Goal: Obtain resource: Obtain resource

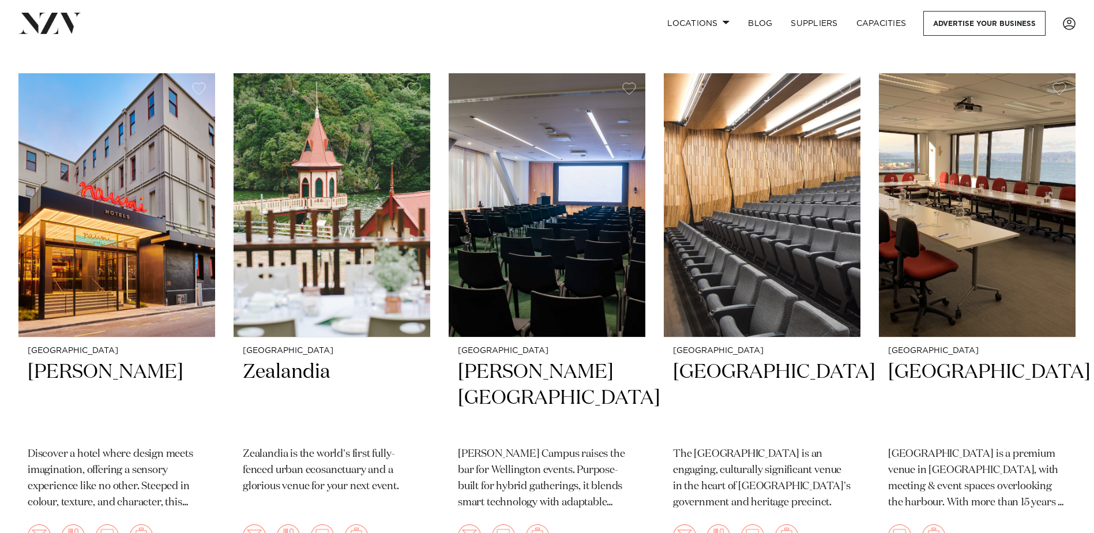
scroll to position [923, 0]
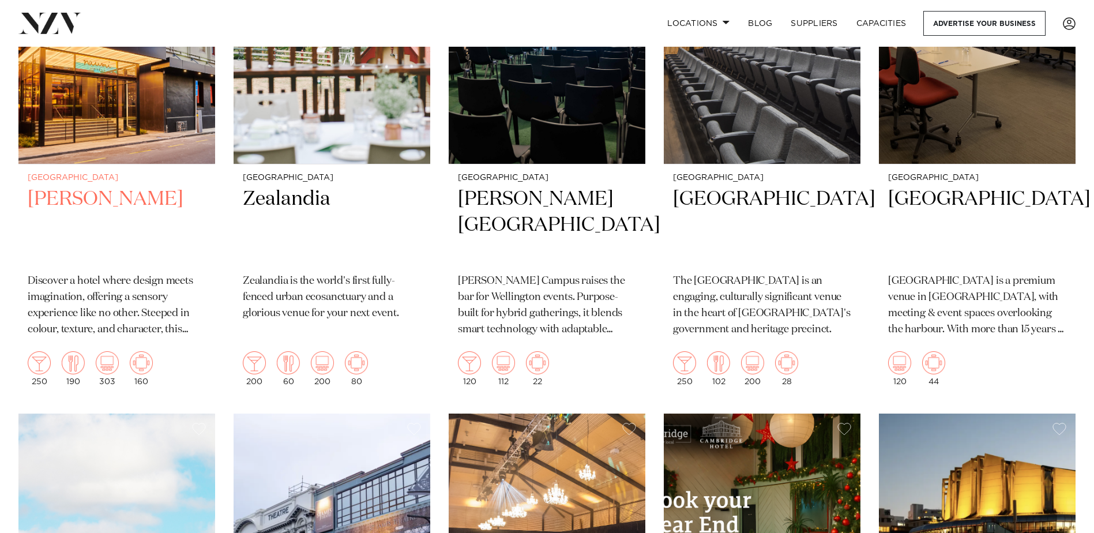
click at [175, 204] on h2 "Naumi Wellington" at bounding box center [117, 225] width 178 height 78
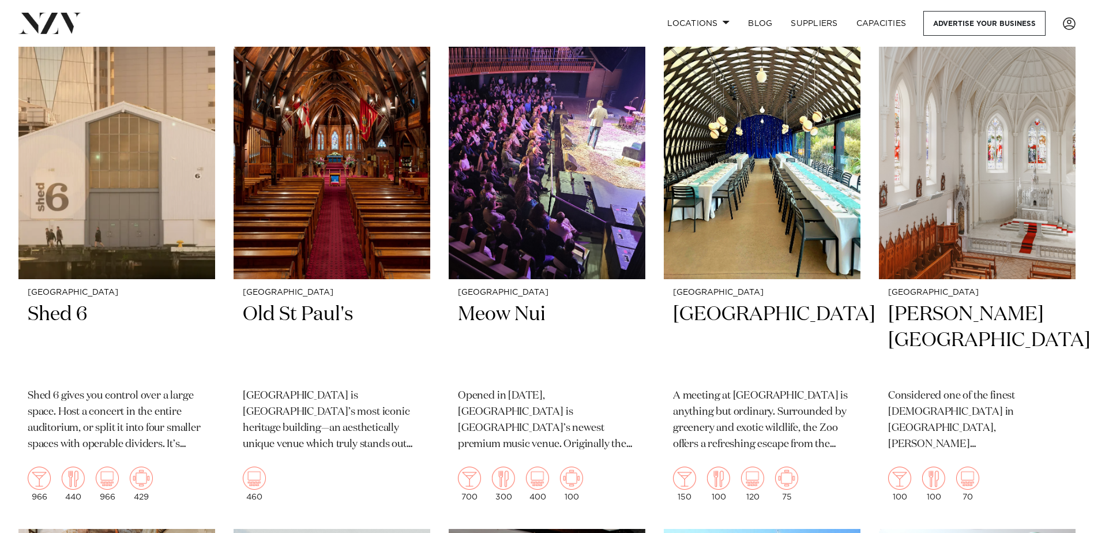
scroll to position [1961, 0]
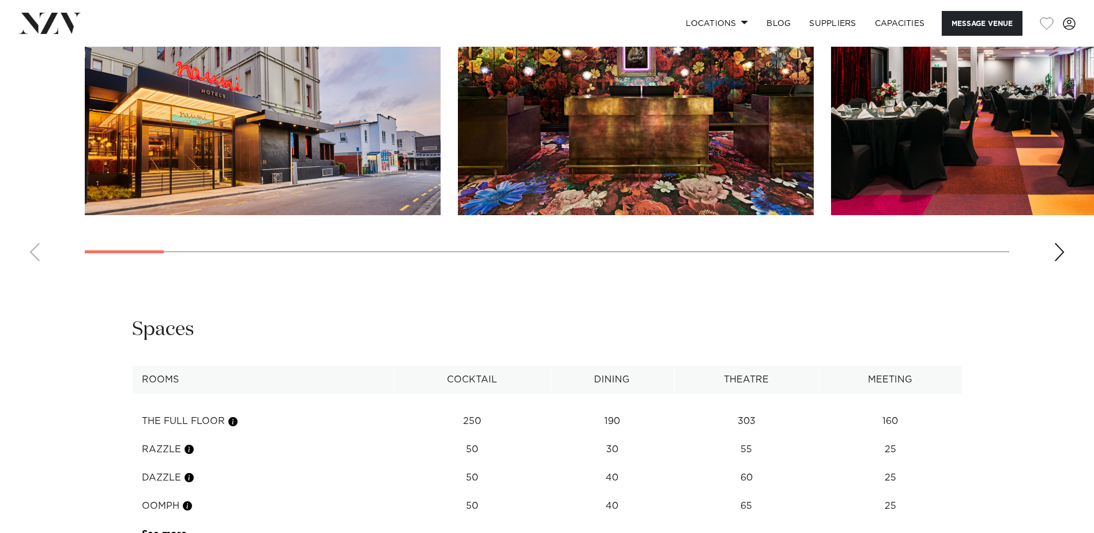
scroll to position [1615, 0]
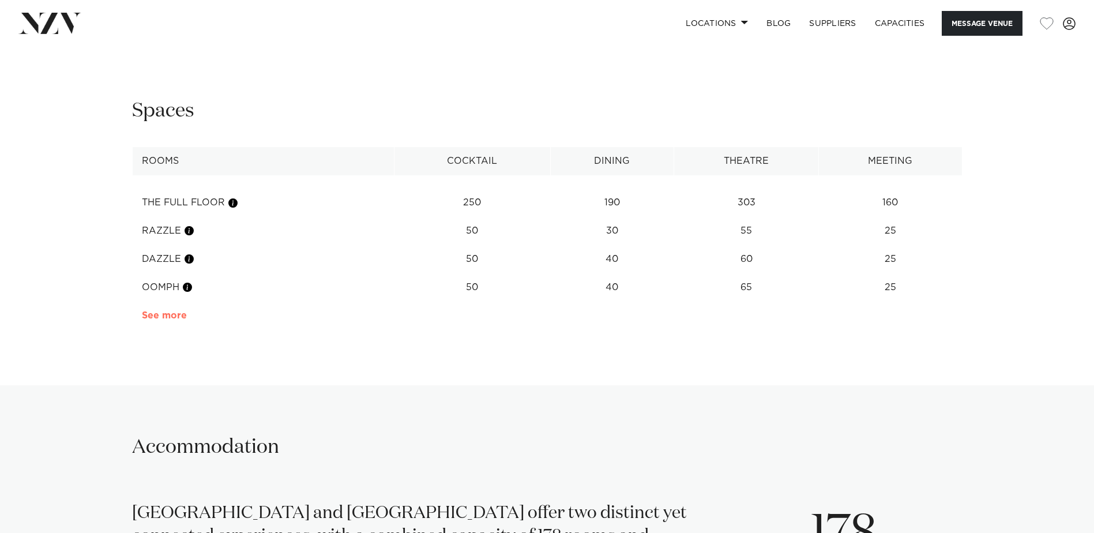
click at [176, 317] on link "See more" at bounding box center [187, 315] width 90 height 9
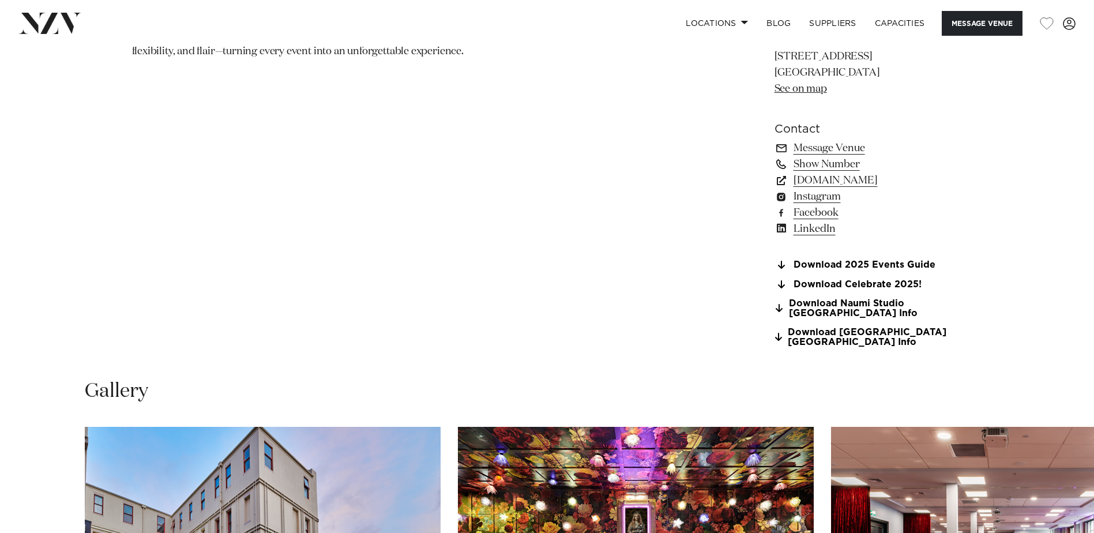
scroll to position [923, 0]
click at [898, 284] on link "Download Celebrate 2025!" at bounding box center [868, 285] width 188 height 10
click at [871, 289] on link "Download Celebrate 2025!" at bounding box center [868, 285] width 188 height 10
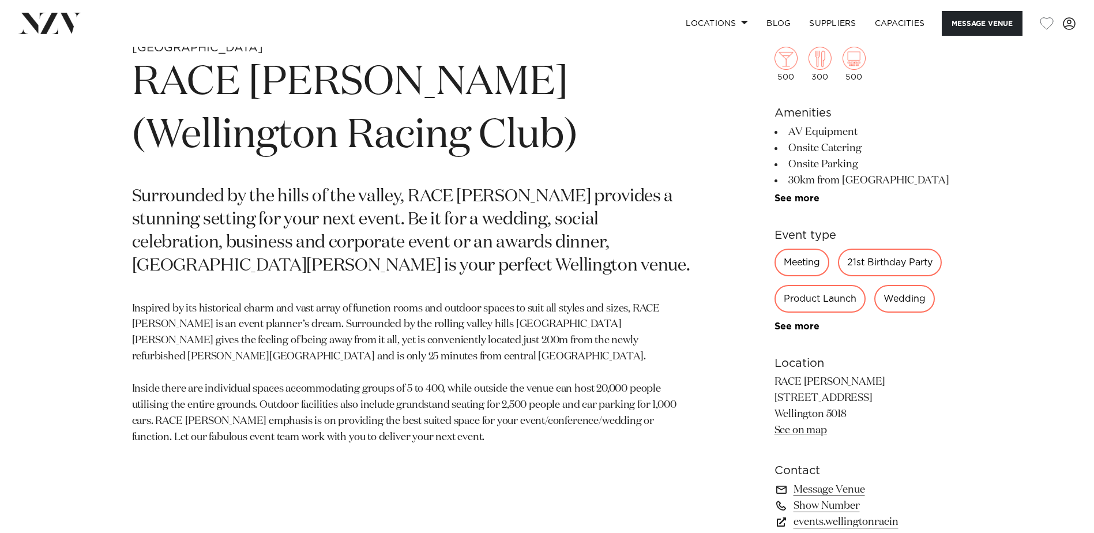
scroll to position [519, 0]
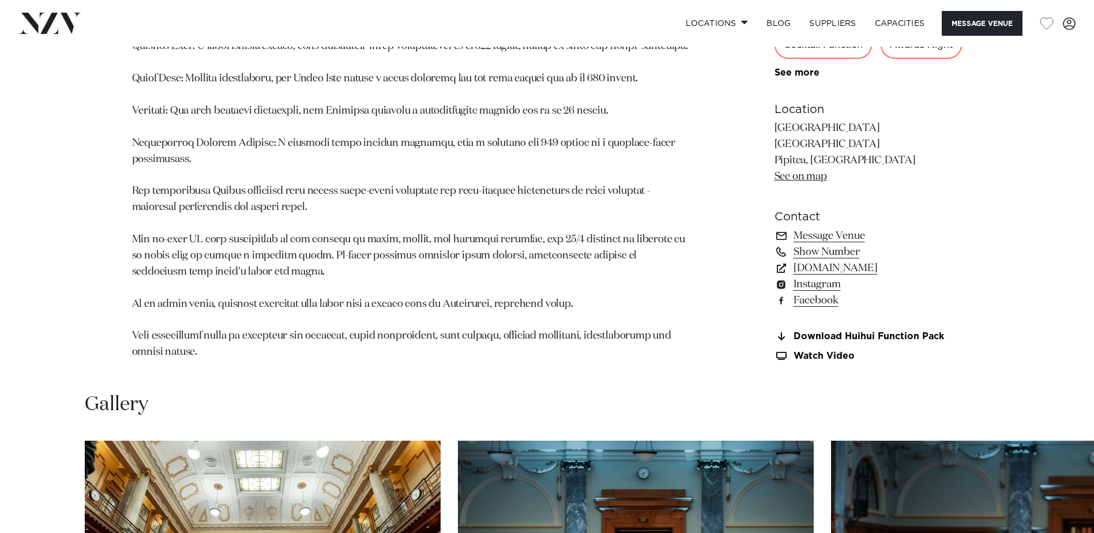
scroll to position [807, 0]
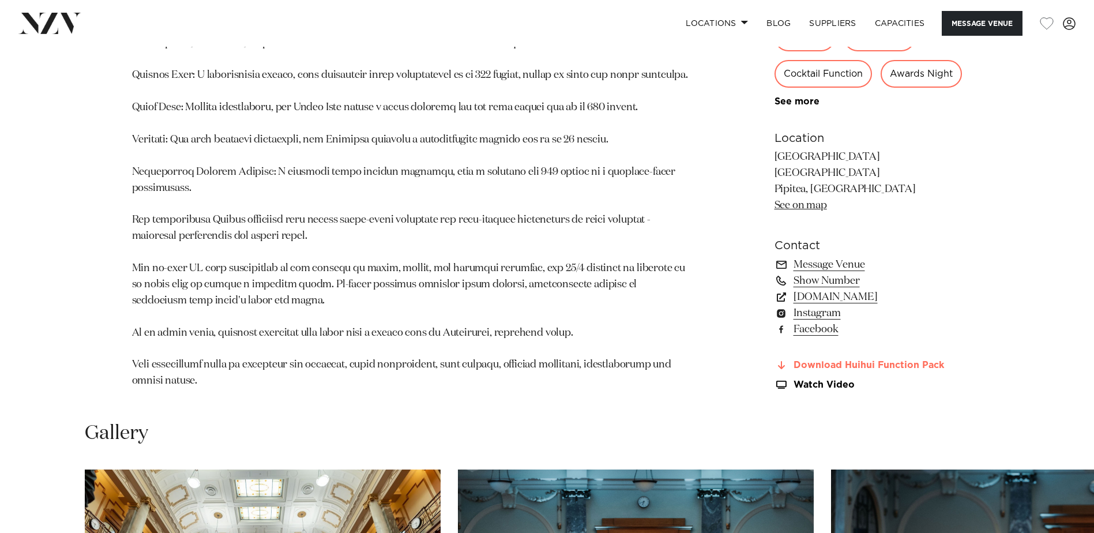
click at [893, 371] on link "Download Huihui Function Pack" at bounding box center [868, 365] width 188 height 10
click at [857, 305] on link "[DOMAIN_NAME]" at bounding box center [868, 297] width 188 height 16
